Goal: Navigation & Orientation: Find specific page/section

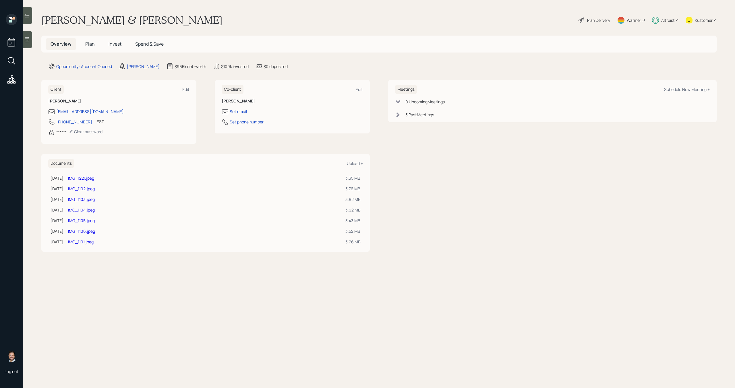
click at [668, 21] on div "Altruist" at bounding box center [667, 20] width 13 height 6
